Goal: Register for event/course

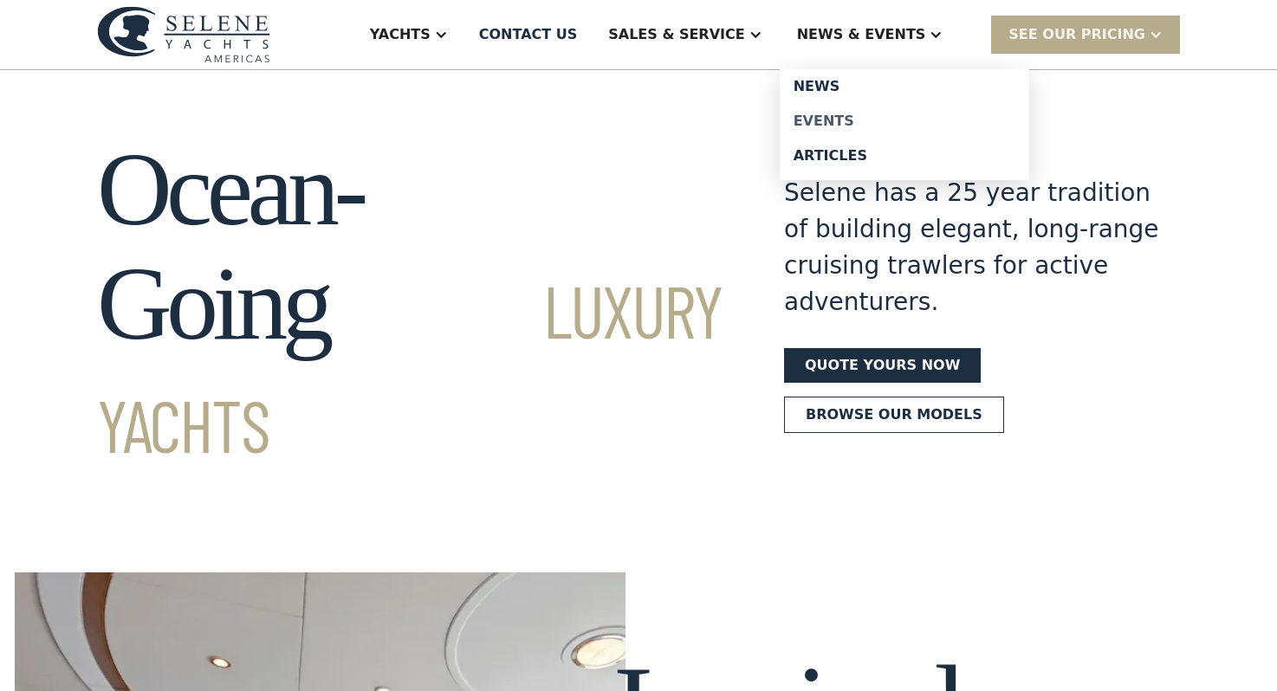
click at [868, 115] on div "Events" at bounding box center [904, 121] width 222 height 14
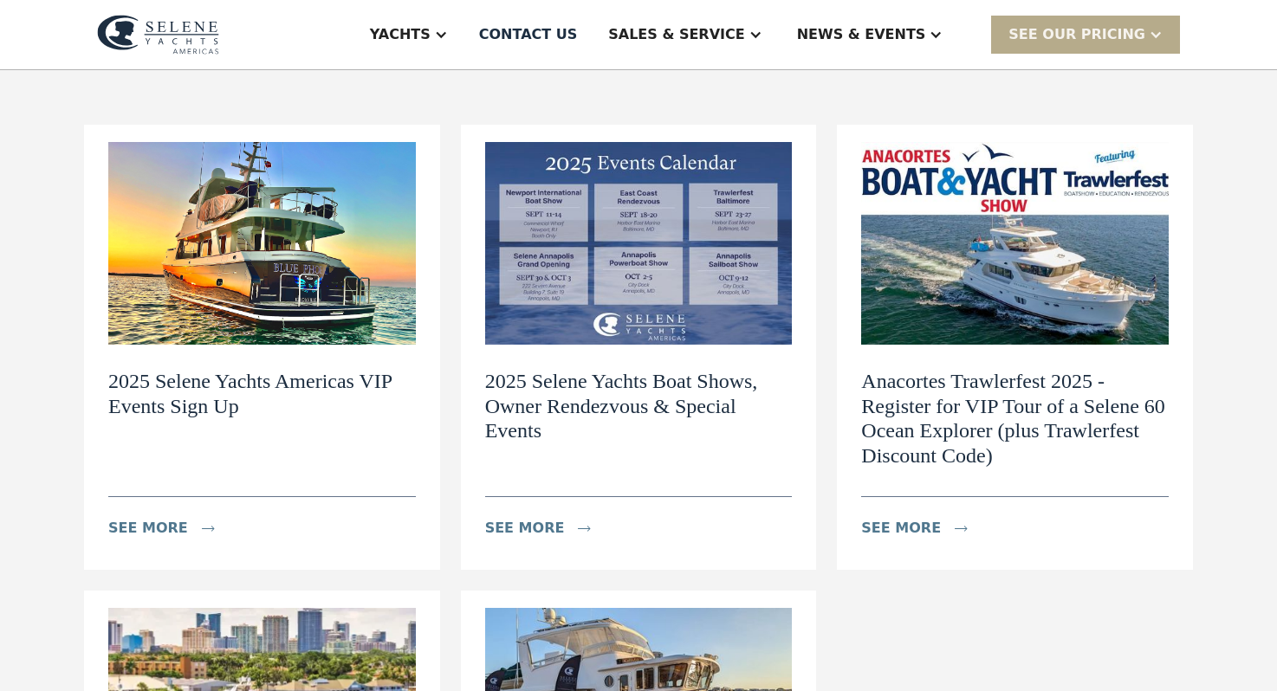
scroll to position [172, 0]
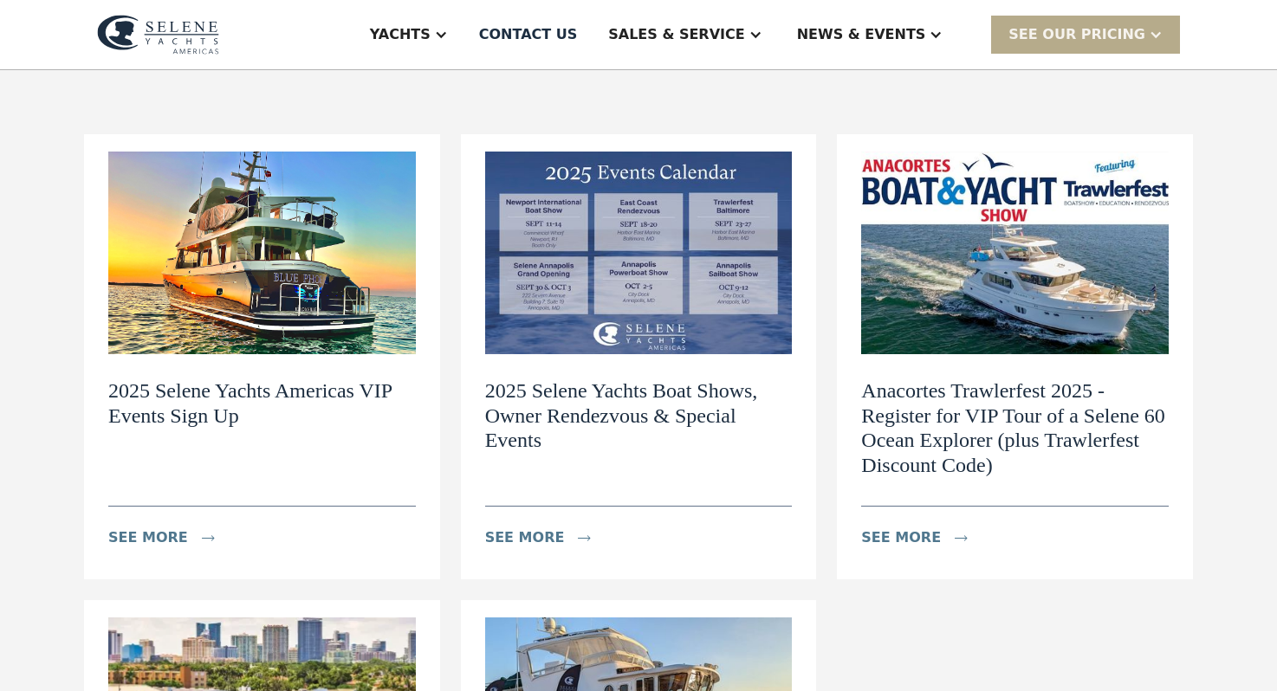
click at [269, 351] on img at bounding box center [261, 253] width 307 height 203
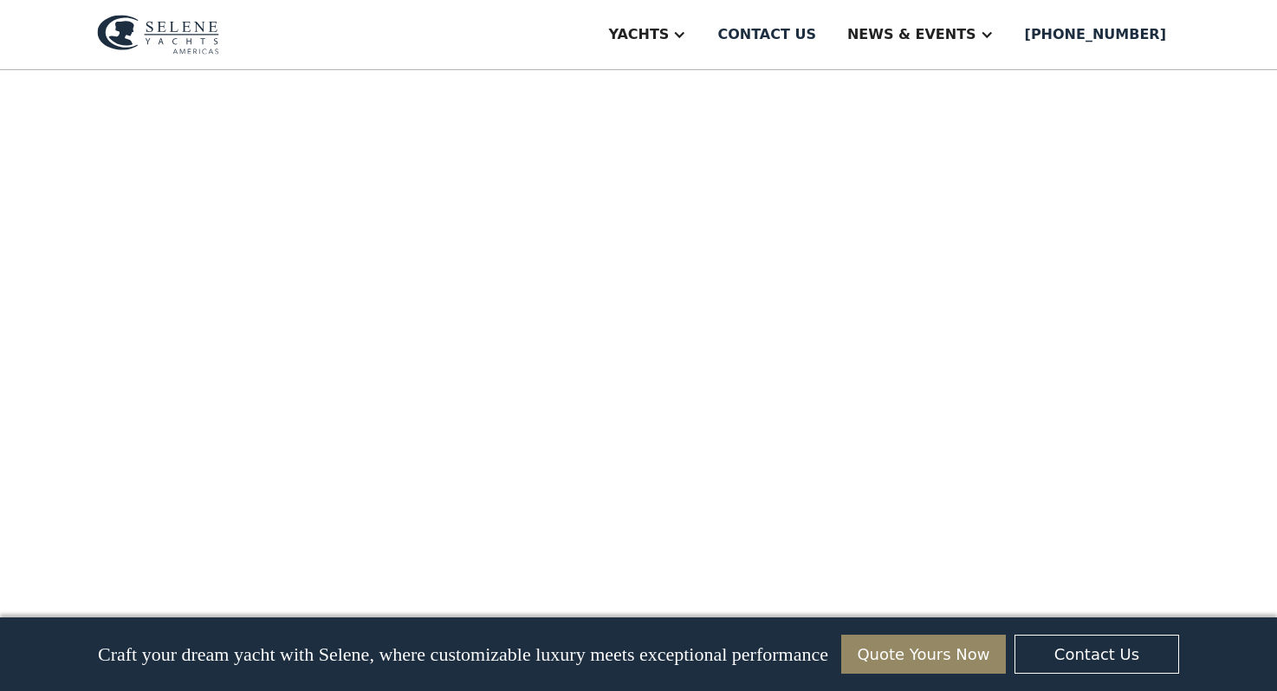
scroll to position [4764, 0]
click at [566, 612] on img at bounding box center [638, 666] width 361 height 109
click at [686, 612] on img at bounding box center [638, 666] width 361 height 109
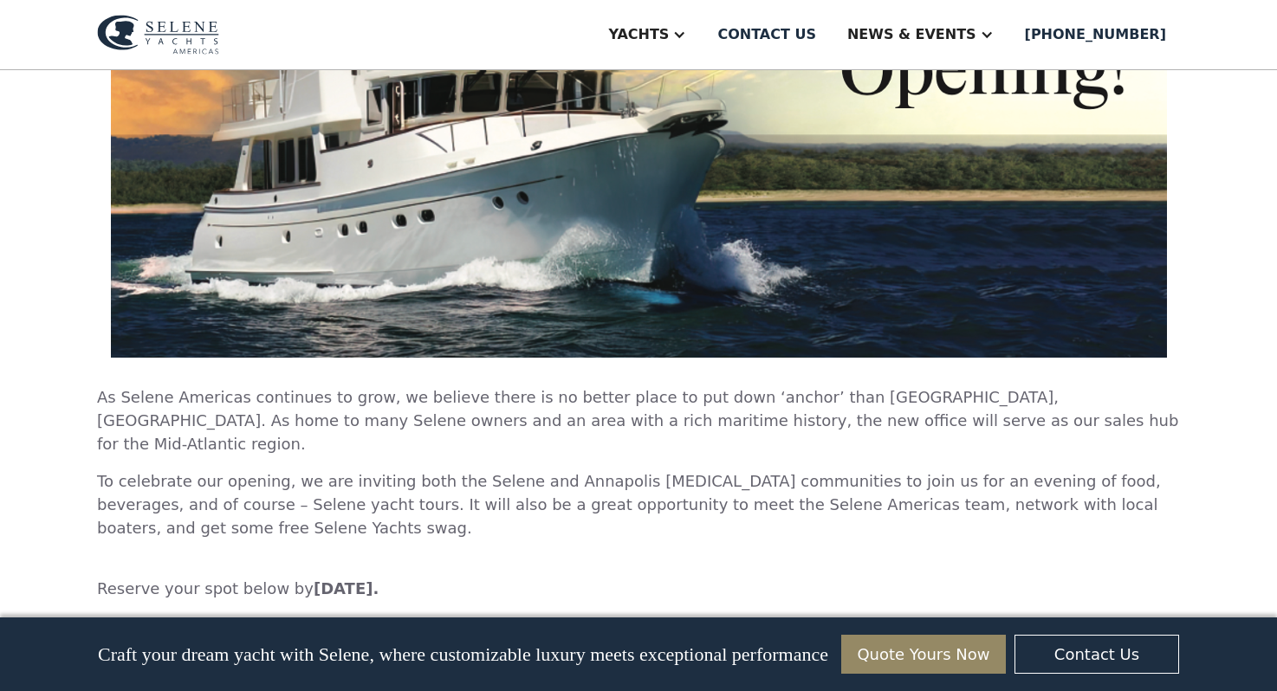
scroll to position [6202, 0]
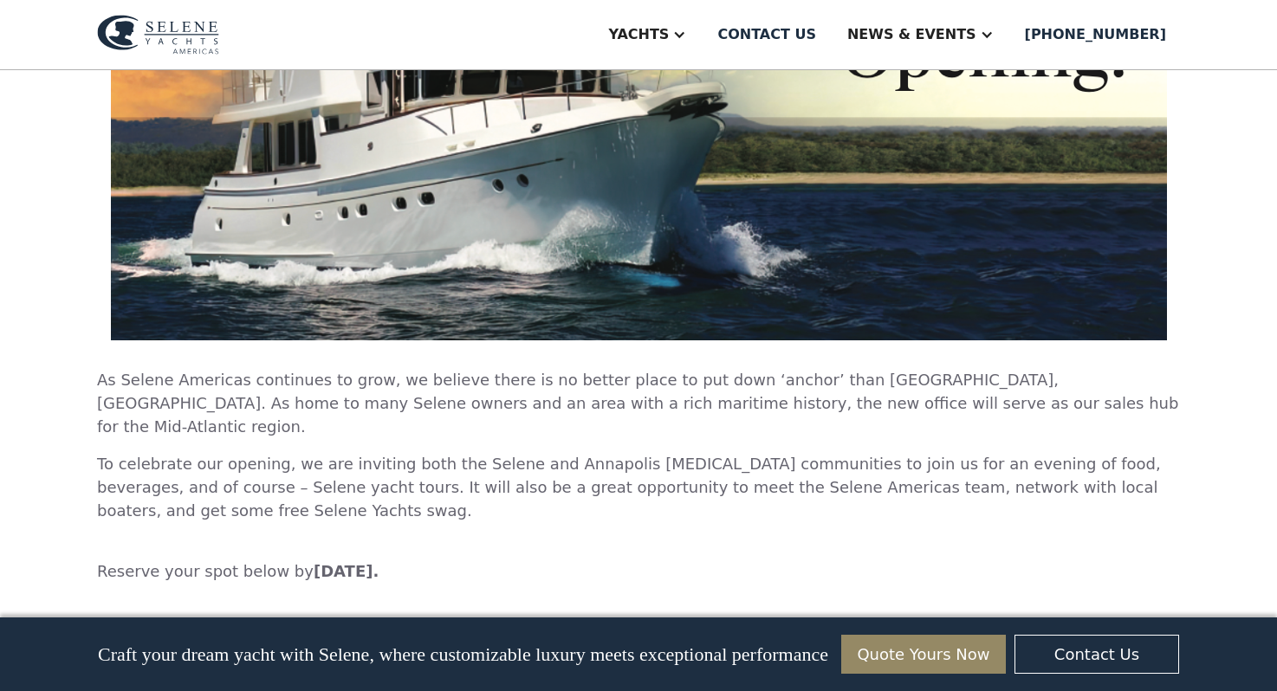
click at [598, 611] on img at bounding box center [638, 665] width 361 height 109
click at [645, 611] on img at bounding box center [638, 665] width 361 height 109
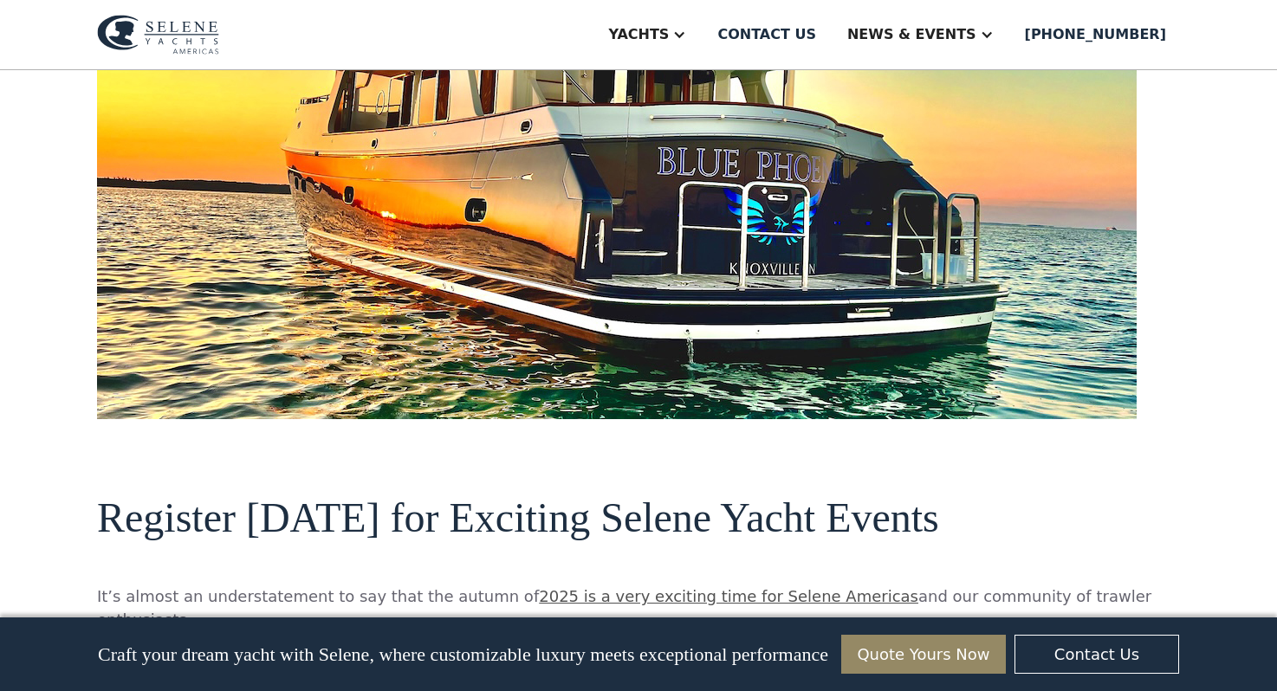
scroll to position [828, 0]
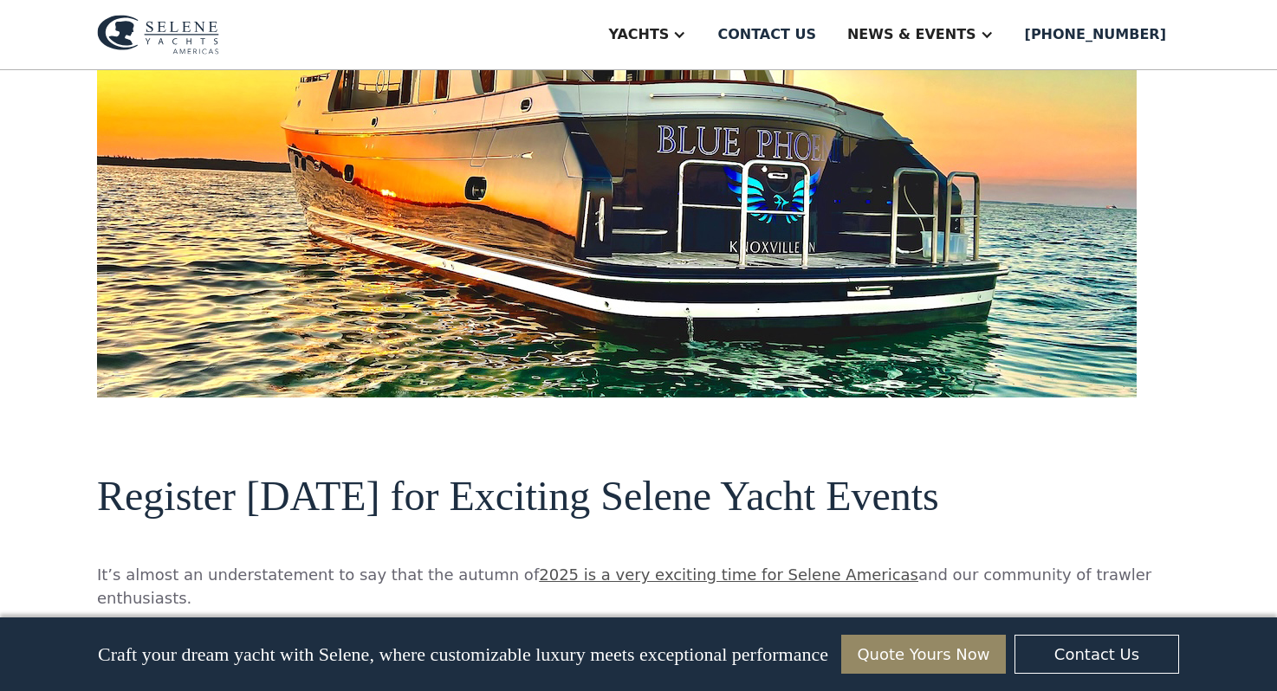
click at [182, 36] on img at bounding box center [158, 35] width 122 height 40
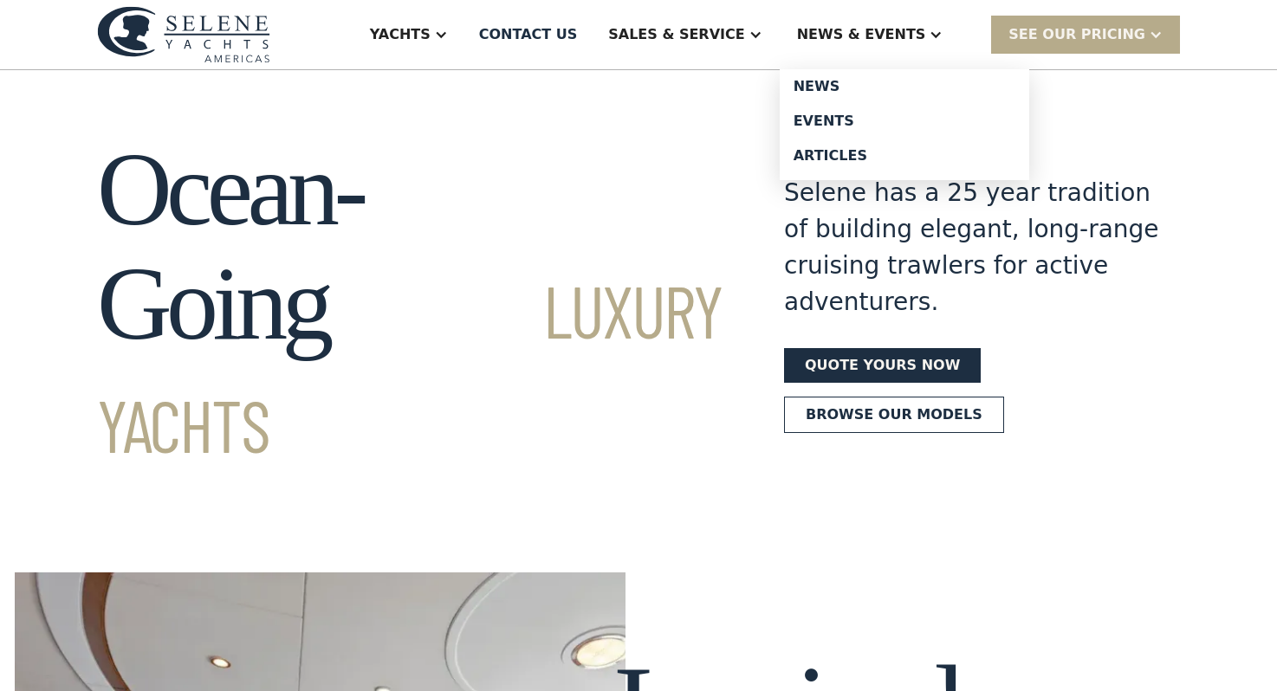
click at [891, 30] on div "News & EVENTS" at bounding box center [861, 34] width 129 height 21
click at [905, 31] on div "News & EVENTS" at bounding box center [861, 34] width 129 height 21
click at [871, 106] on link "Events" at bounding box center [904, 121] width 249 height 35
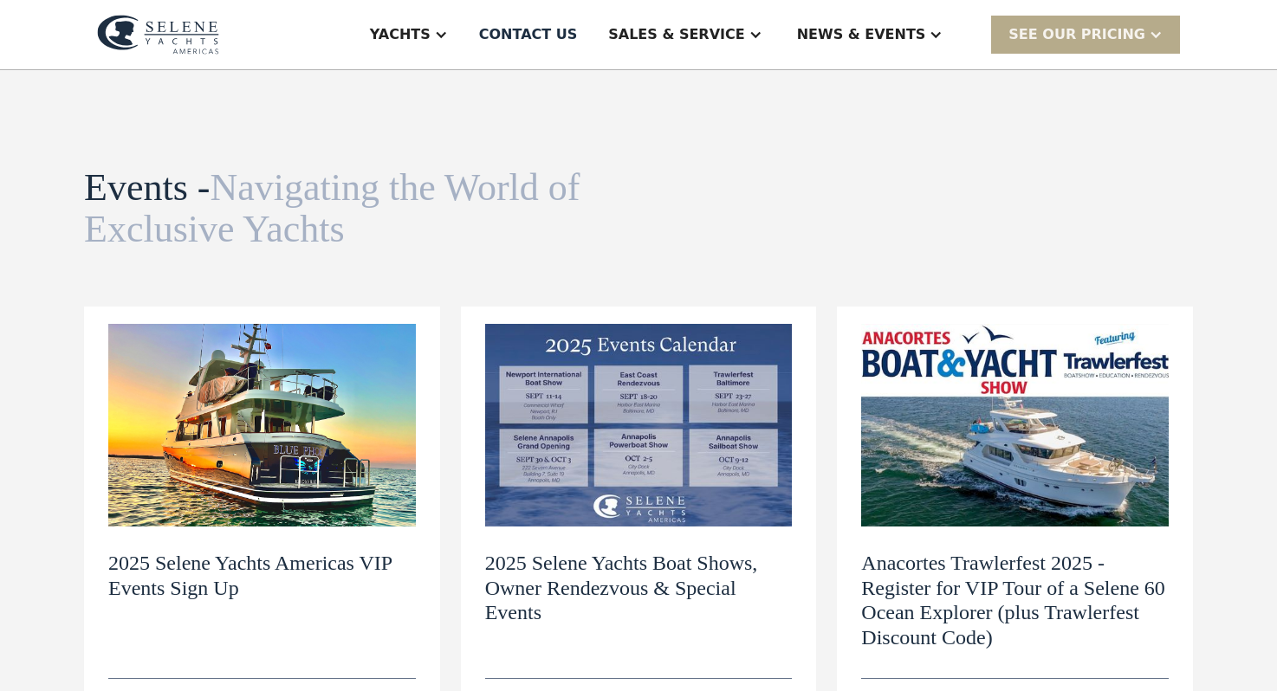
click at [240, 552] on h2 "2025 Selene Yachts Americas VIP Events Sign Up" at bounding box center [261, 576] width 307 height 50
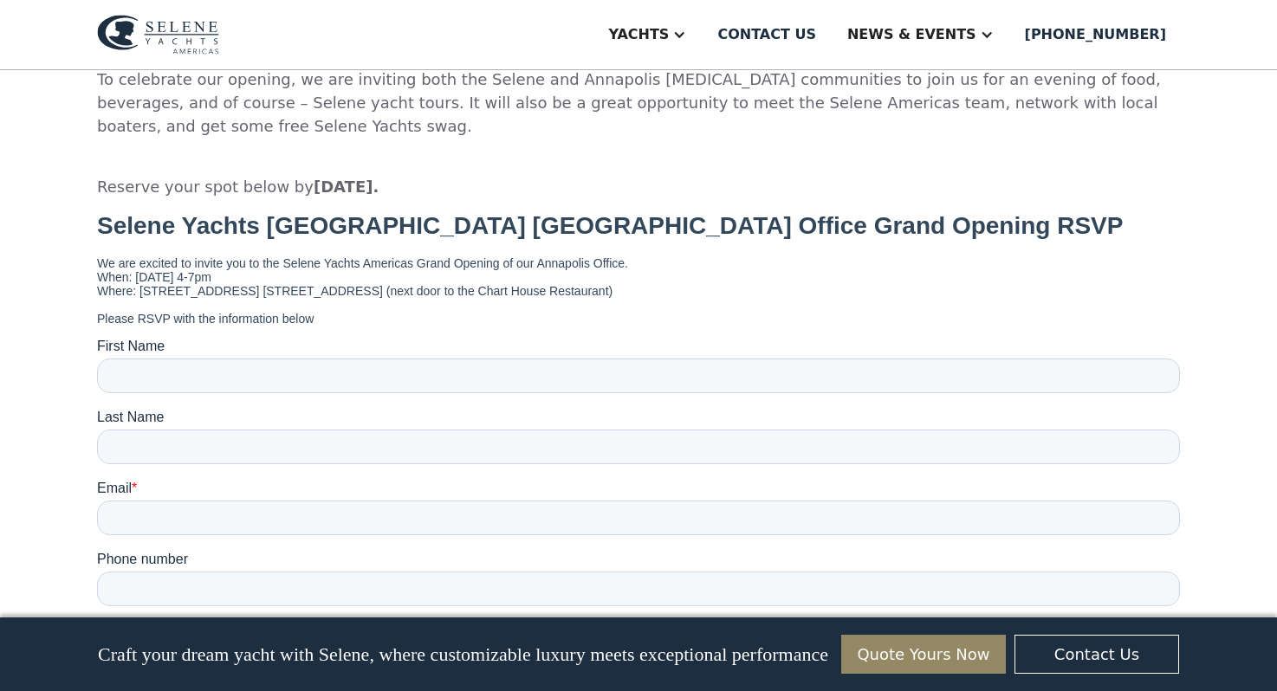
scroll to position [6488, 0]
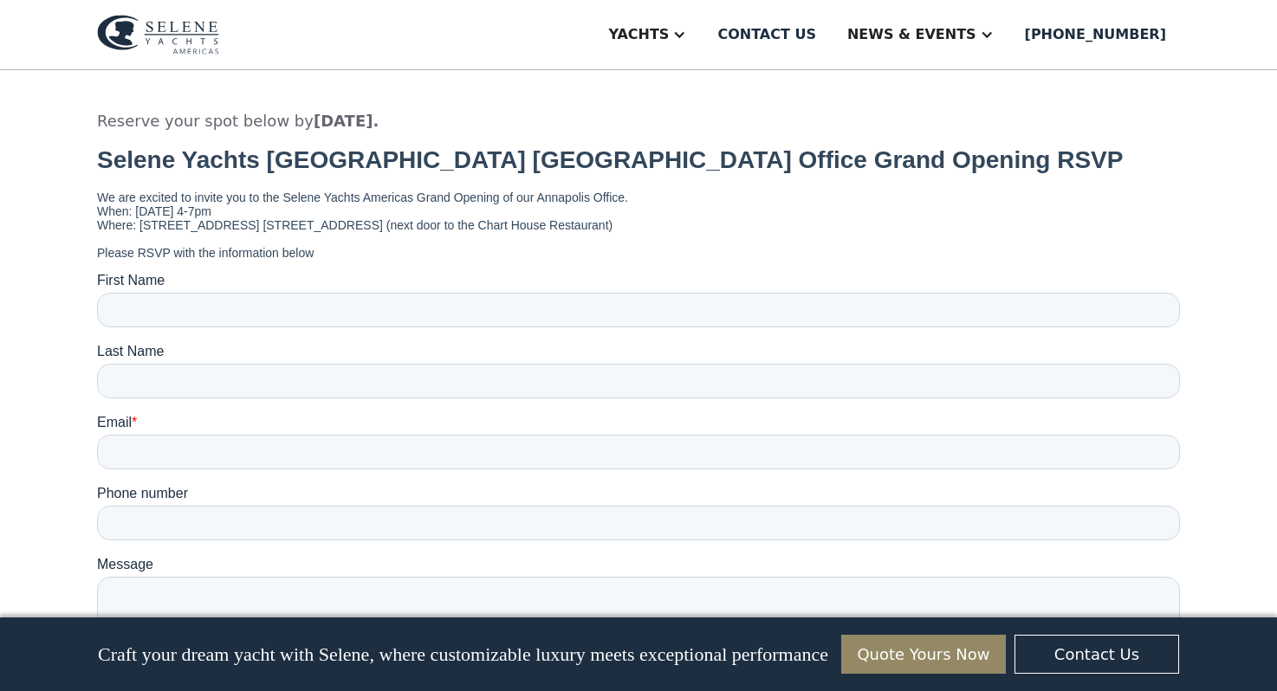
scroll to position [6527, 0]
